Goal: Download file/media

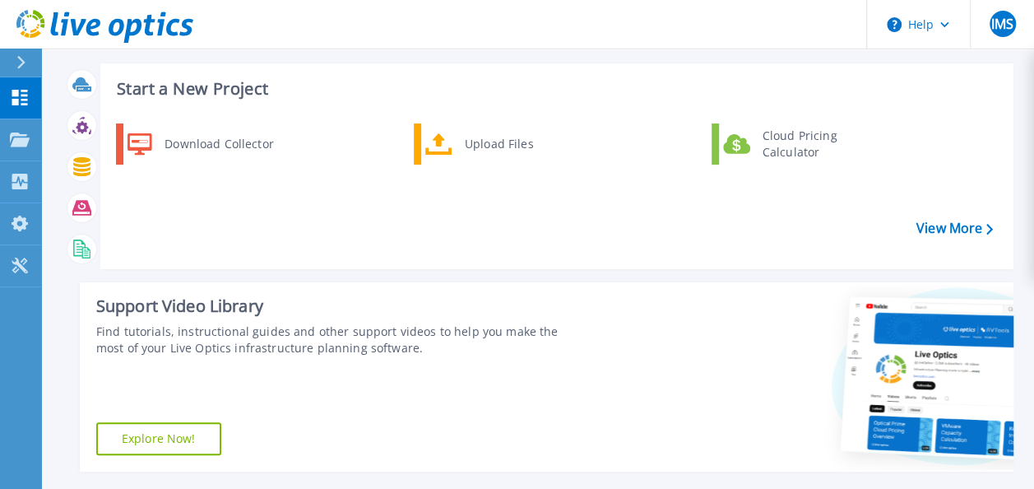
scroll to position [26, 0]
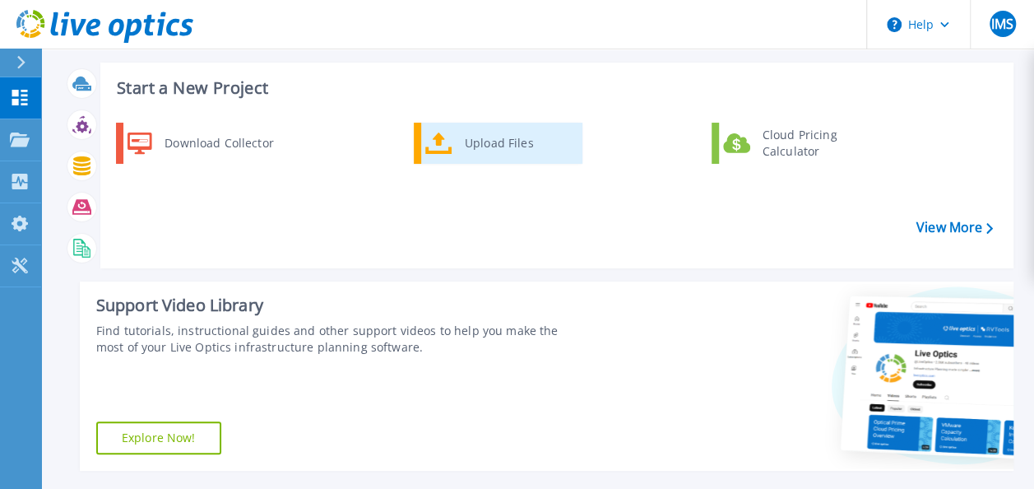
click at [459, 155] on div "Upload Files" at bounding box center [518, 143] width 122 height 33
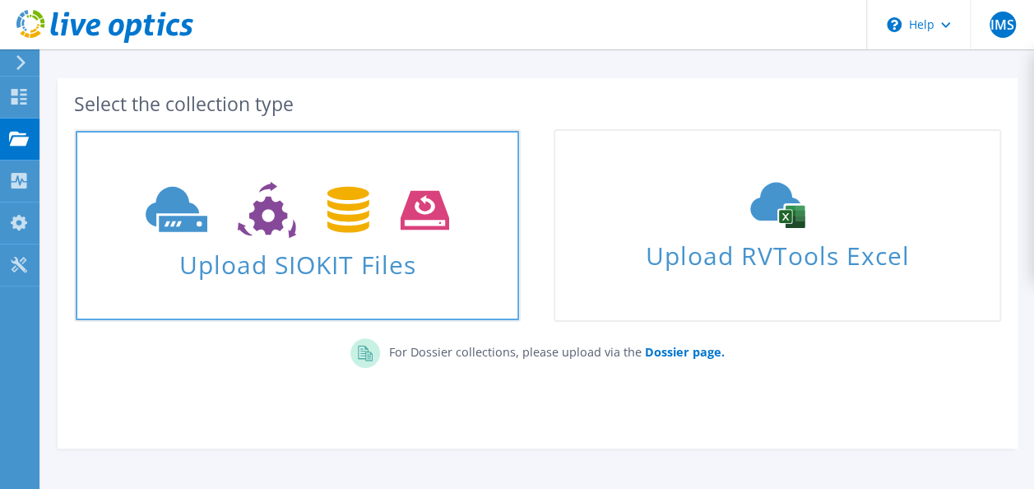
scroll to position [61, 0]
click at [398, 245] on span "Upload SIOKIT Files" at bounding box center [297, 258] width 443 height 35
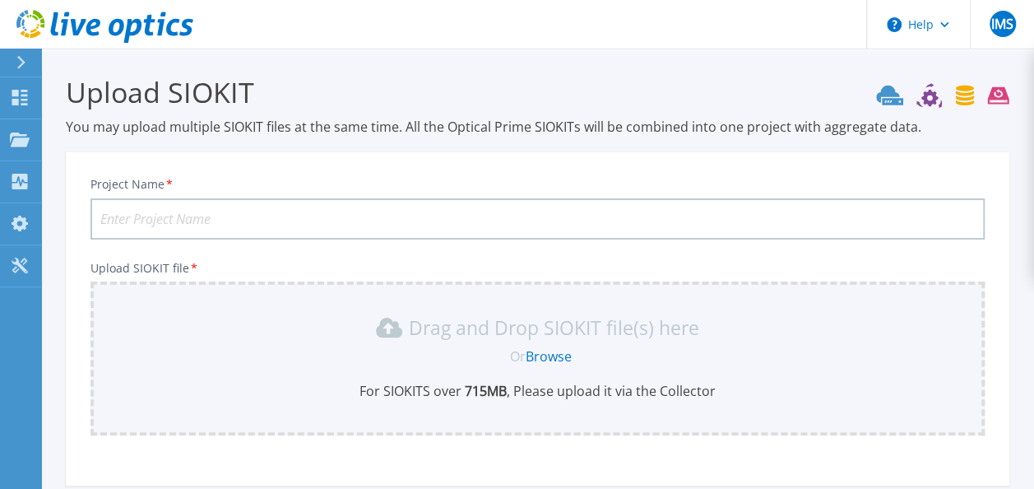
click at [326, 227] on input "Project Name *" at bounding box center [538, 218] width 894 height 41
type input "prueba3"
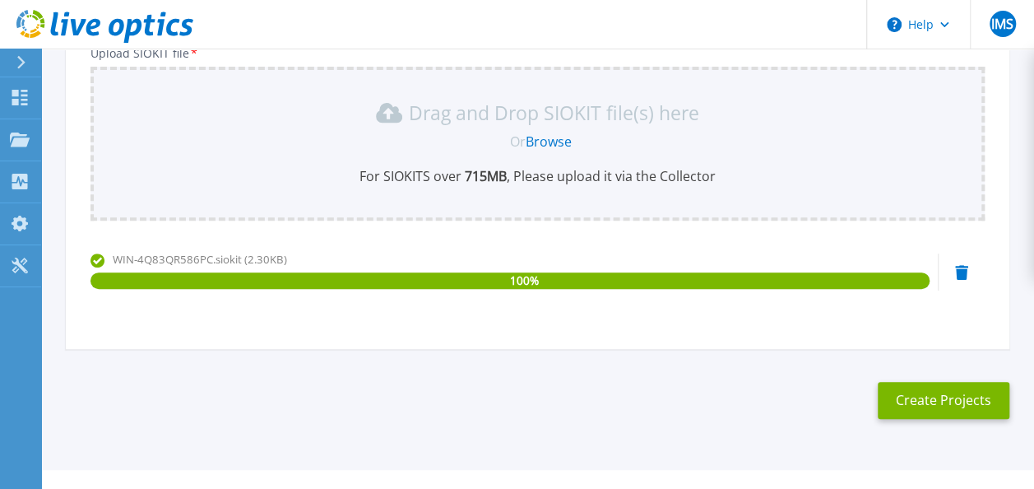
scroll to position [214, 0]
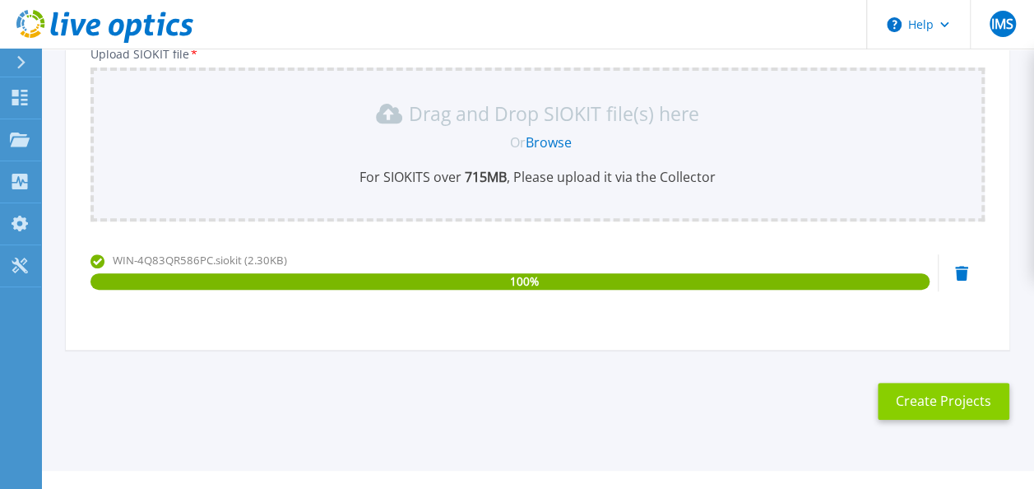
click at [945, 411] on button "Create Projects" at bounding box center [944, 401] width 132 height 37
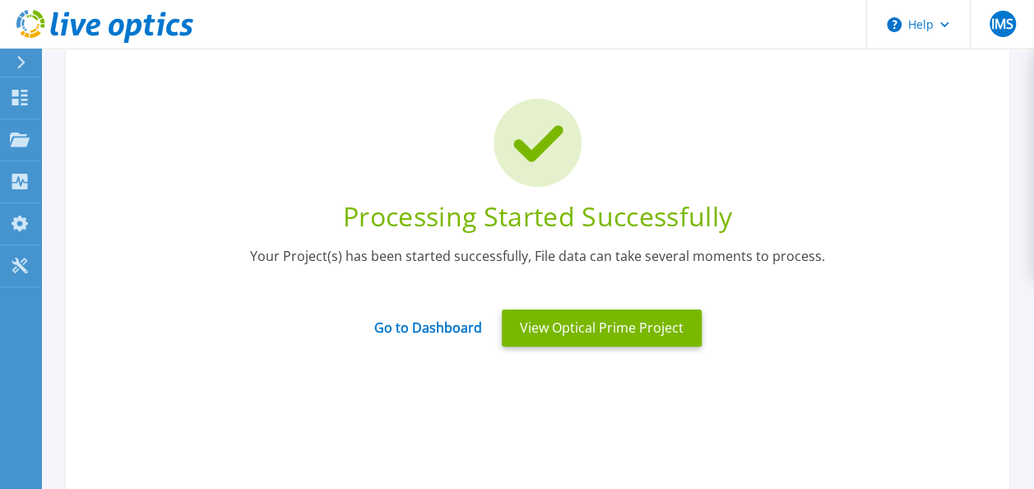
scroll to position [72, 0]
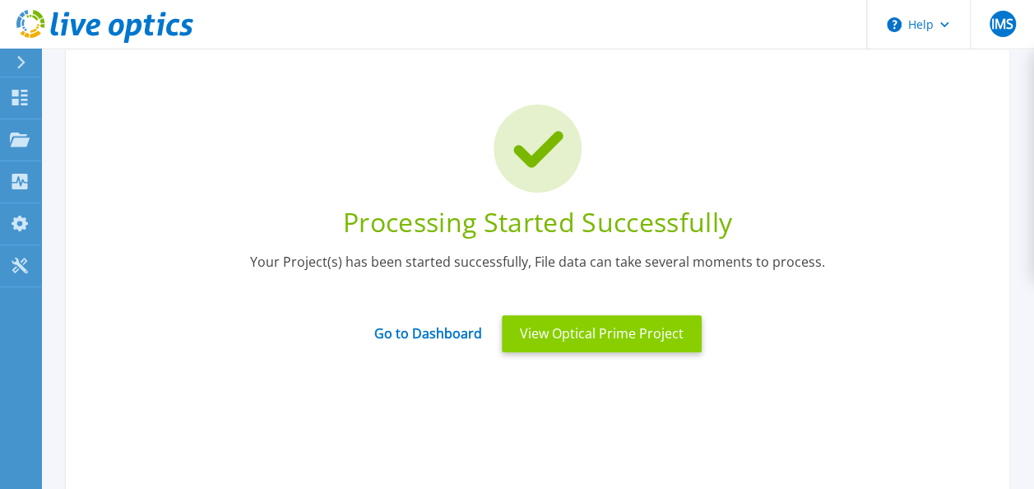
click at [583, 332] on button "View Optical Prime Project" at bounding box center [602, 333] width 200 height 37
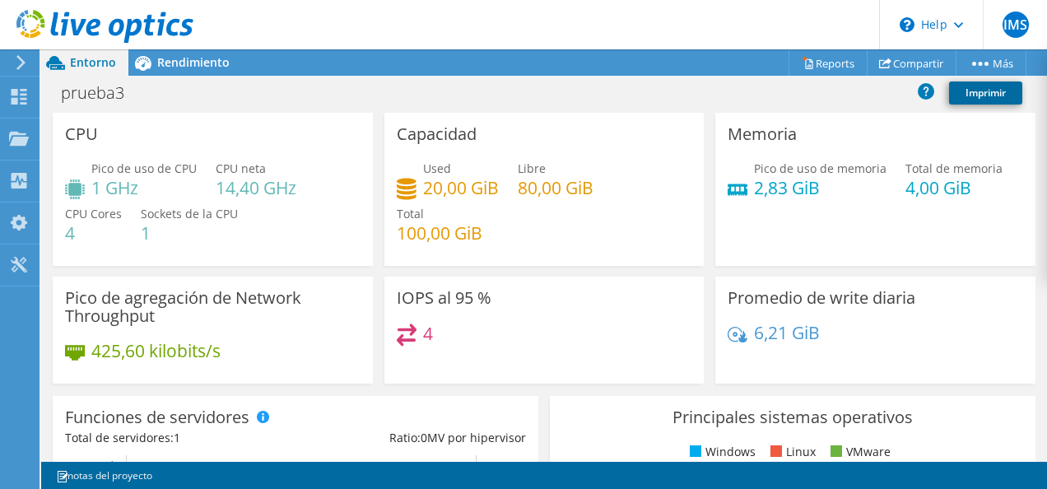
click at [964, 96] on link "Imprimir" at bounding box center [985, 92] width 73 height 23
click at [818, 61] on link "Reports" at bounding box center [827, 63] width 79 height 26
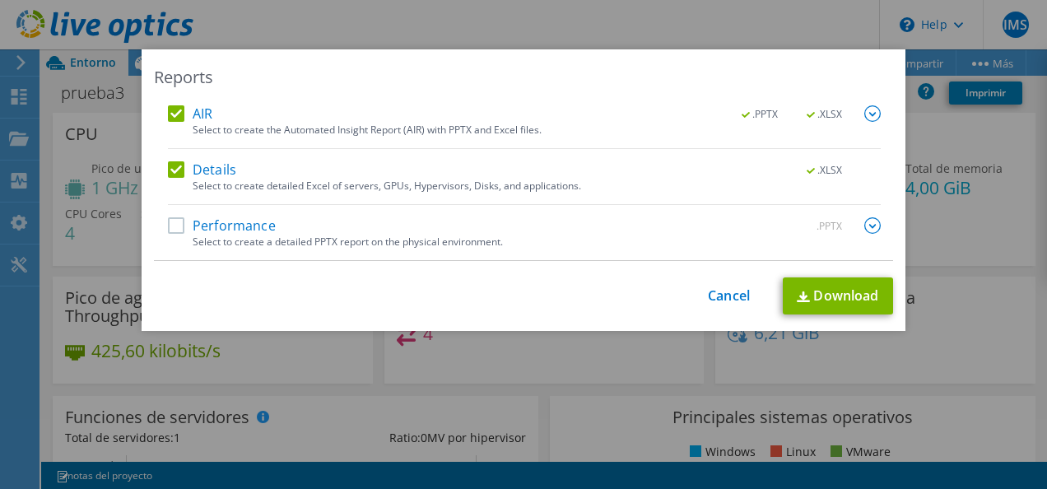
click at [171, 224] on label "Performance" at bounding box center [222, 225] width 108 height 16
click at [0, 0] on input "Performance" at bounding box center [0, 0] width 0 height 0
click at [843, 285] on link "Download" at bounding box center [837, 295] width 110 height 37
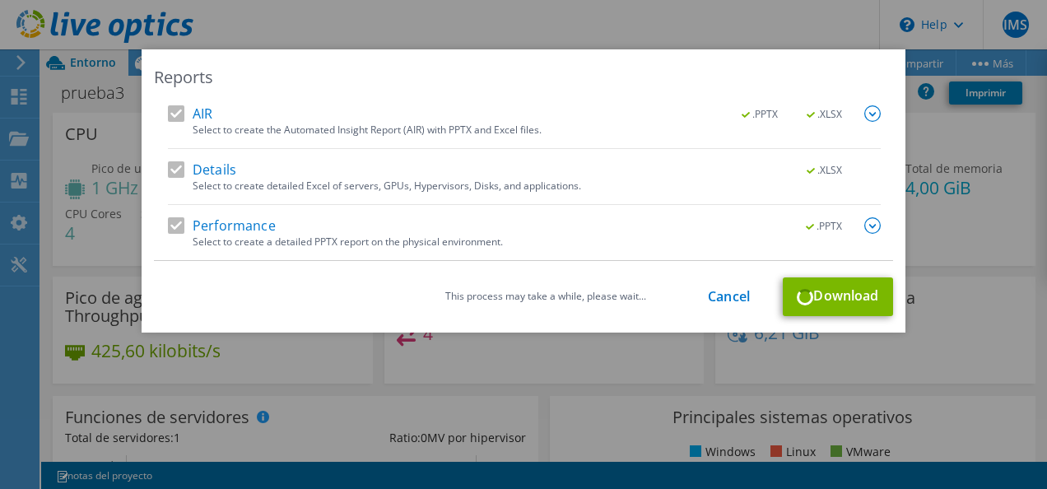
click at [807, 298] on div "This process may take a while, please wait... Cancel Download" at bounding box center [523, 296] width 739 height 39
click at [816, 299] on div "This process may take a while, please wait... Cancel Download" at bounding box center [523, 296] width 739 height 39
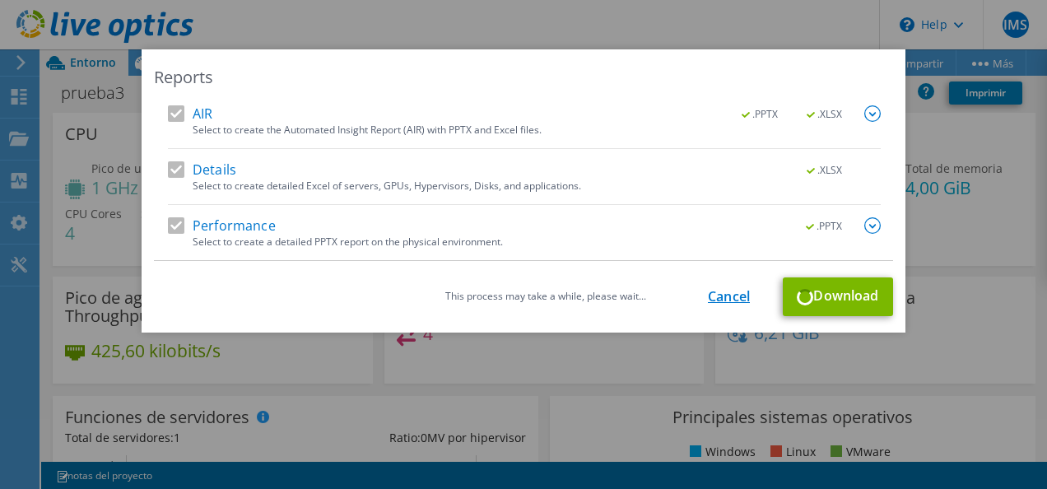
click at [726, 298] on link "Cancel" at bounding box center [729, 297] width 42 height 16
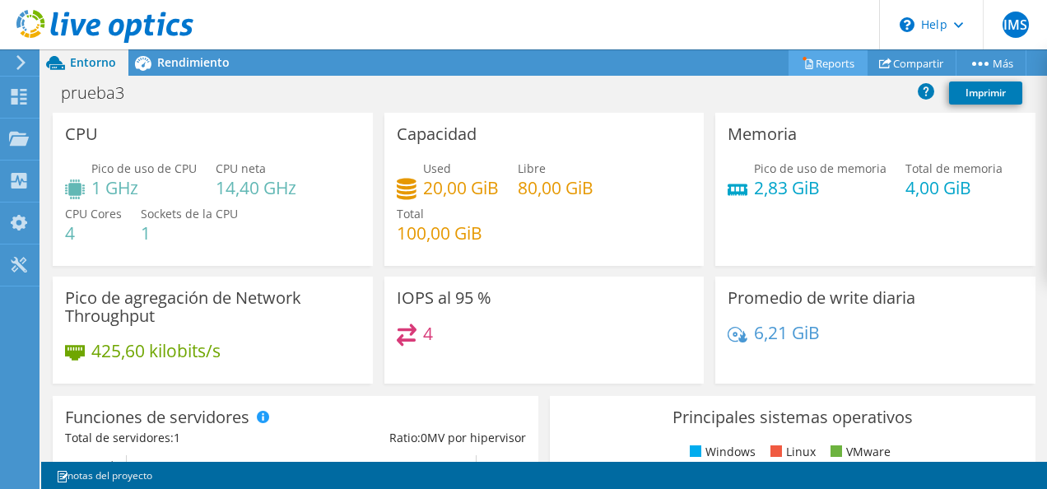
click at [819, 59] on link "Reports" at bounding box center [827, 63] width 79 height 26
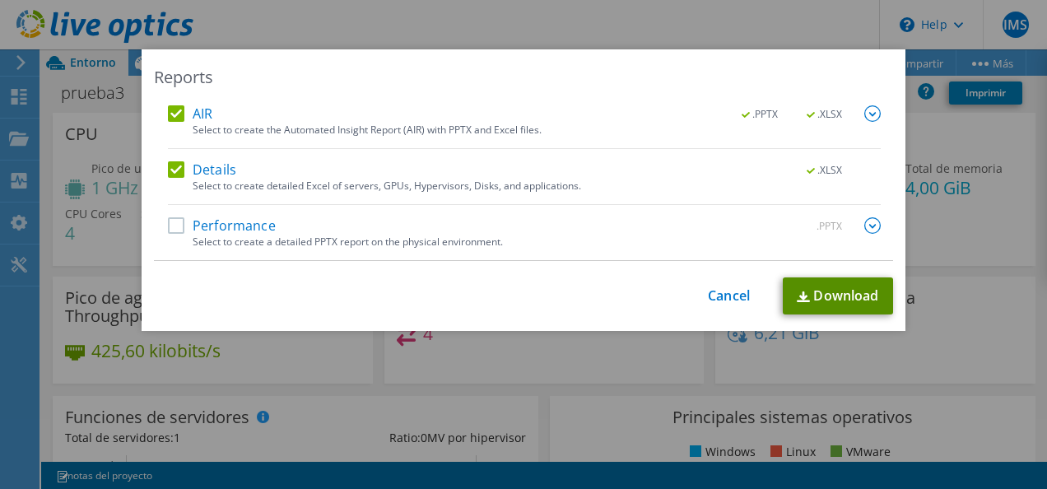
click at [824, 292] on link "Download" at bounding box center [837, 295] width 110 height 37
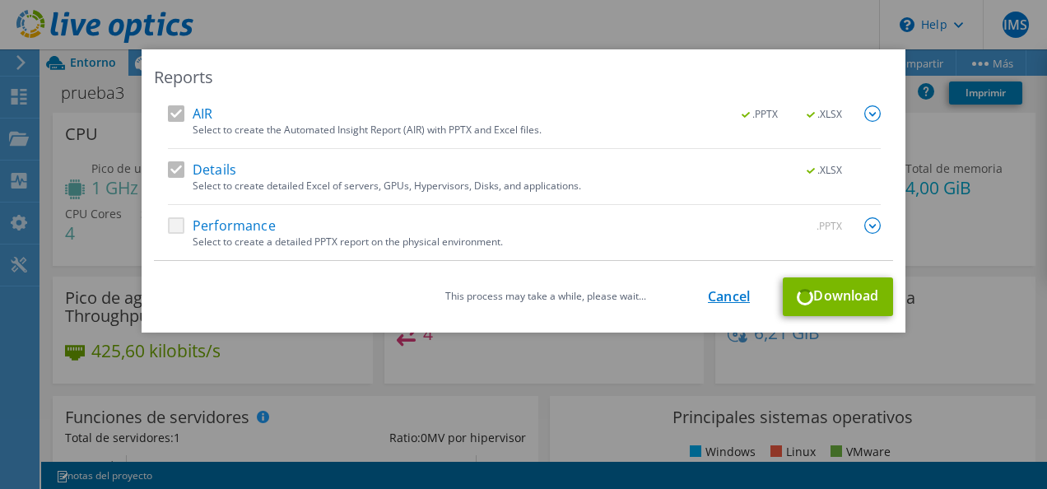
click at [727, 299] on link "Cancel" at bounding box center [729, 297] width 42 height 16
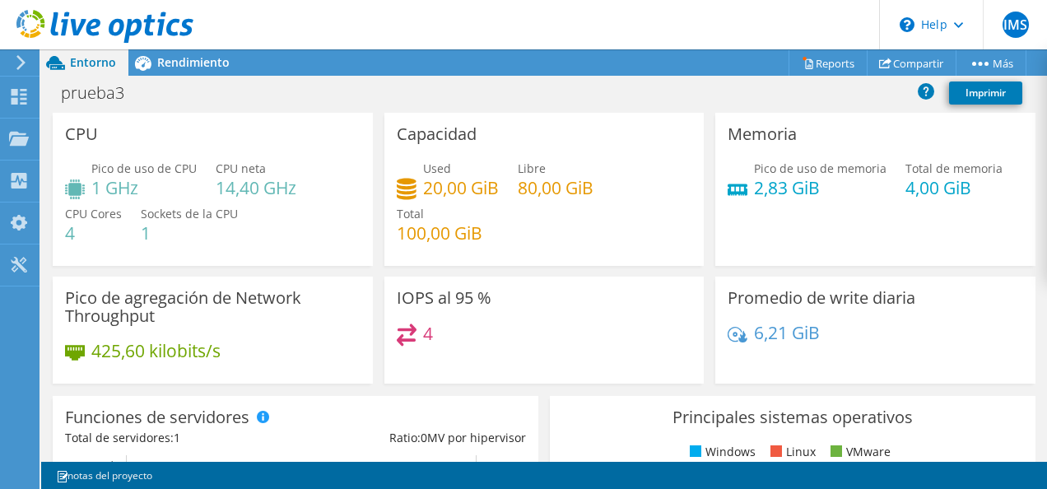
click at [750, 91] on div "prueba3 Imprimir" at bounding box center [543, 92] width 1005 height 30
click at [811, 67] on link "Reports" at bounding box center [827, 63] width 79 height 26
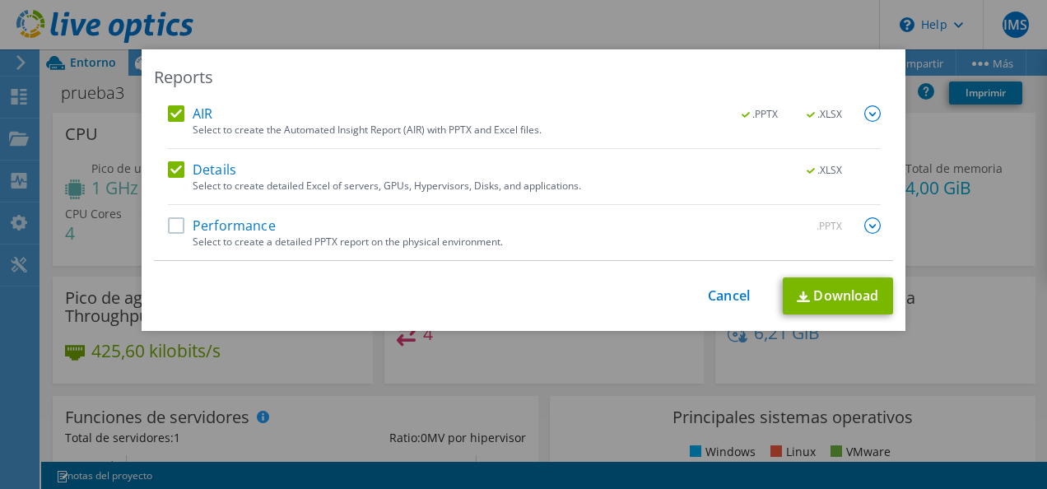
click at [491, 127] on div "Select to create the Automated Insight Report (AIR) with PPTX and Excel files." at bounding box center [537, 130] width 688 height 12
click at [864, 223] on img at bounding box center [872, 225] width 16 height 16
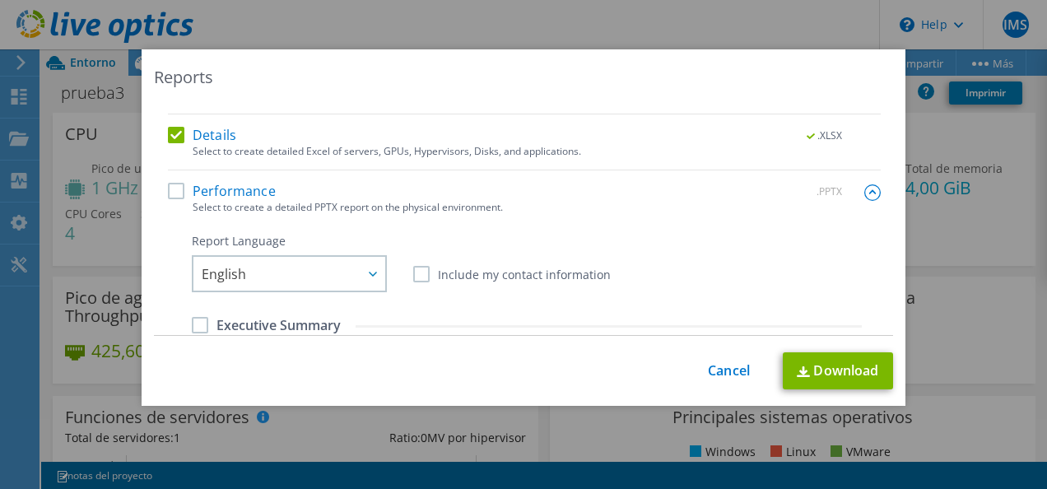
scroll to position [33, 0]
click at [171, 193] on label "Performance" at bounding box center [222, 192] width 108 height 16
click at [0, 0] on input "Performance" at bounding box center [0, 0] width 0 height 0
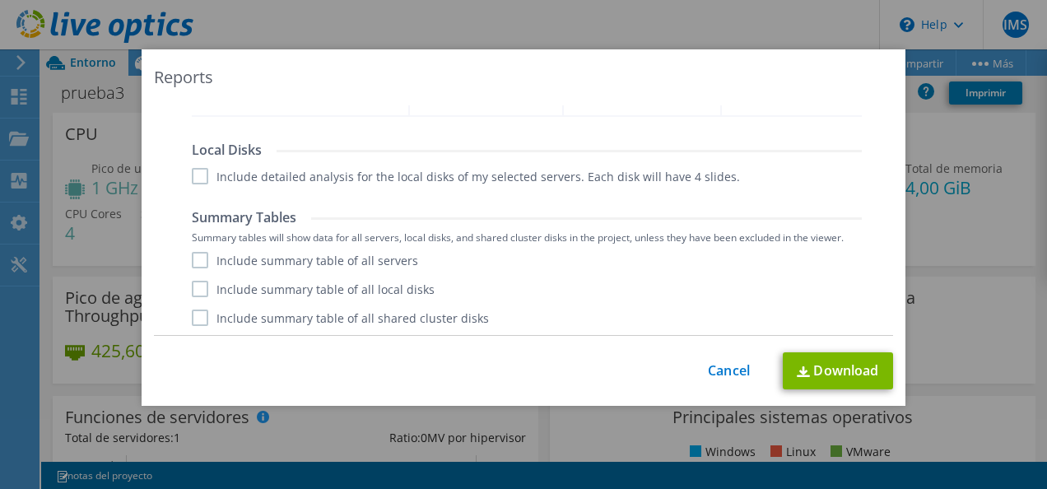
scroll to position [551, 0]
click at [821, 369] on link "Download" at bounding box center [837, 370] width 110 height 37
